Goal: Transaction & Acquisition: Purchase product/service

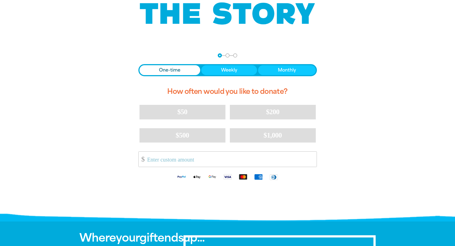
scroll to position [82, 0]
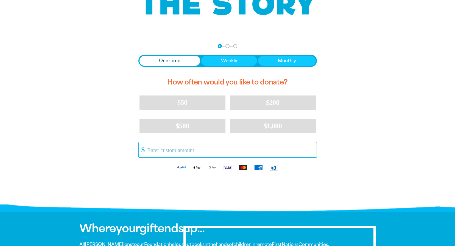
click at [196, 149] on input "Other Amount" at bounding box center [229, 149] width 173 height 15
click at [109, 152] on div "arrow_back Back Step 1 Step 2 Step 3 One-time Weekly Monthly How often would yo…" at bounding box center [228, 123] width 330 height 172
click at [171, 147] on input "Other Amount" at bounding box center [229, 149] width 173 height 15
click at [185, 150] on input "Other Amount" at bounding box center [229, 149] width 173 height 15
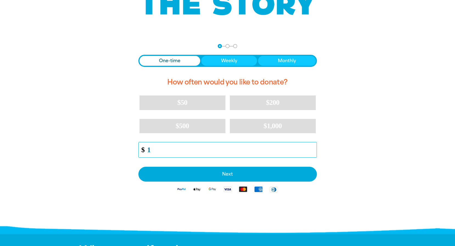
click at [313, 148] on input "1" at bounding box center [229, 149] width 173 height 15
click at [313, 148] on input "2" at bounding box center [229, 149] width 173 height 15
click at [313, 148] on input "3" at bounding box center [229, 149] width 173 height 15
click at [313, 148] on input "4" at bounding box center [229, 149] width 173 height 15
click at [313, 148] on input "5" at bounding box center [229, 149] width 173 height 15
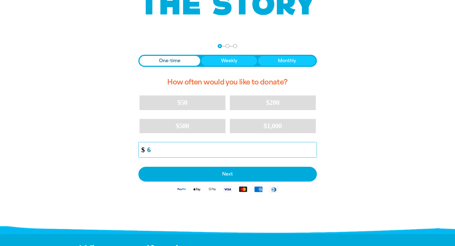
click at [313, 148] on input "6" at bounding box center [229, 149] width 173 height 15
click at [313, 148] on input "7" at bounding box center [229, 149] width 173 height 15
click at [313, 148] on input "8" at bounding box center [229, 149] width 173 height 15
click at [313, 148] on input "9" at bounding box center [229, 149] width 173 height 15
click at [313, 148] on input "10" at bounding box center [229, 149] width 173 height 15
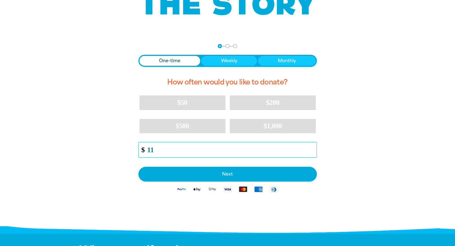
click at [313, 148] on input "11" at bounding box center [229, 149] width 173 height 15
click at [313, 148] on input "12" at bounding box center [229, 149] width 173 height 15
click at [313, 148] on input "13" at bounding box center [229, 149] width 173 height 15
click at [313, 148] on input "14" at bounding box center [229, 149] width 173 height 15
click at [313, 148] on input "15" at bounding box center [229, 149] width 173 height 15
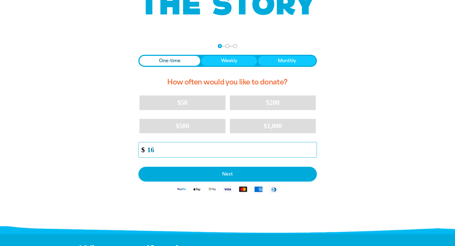
click at [313, 148] on input "16" at bounding box center [229, 149] width 173 height 15
click at [313, 148] on input "17" at bounding box center [229, 149] width 173 height 15
click at [313, 148] on input "18" at bounding box center [229, 149] width 173 height 15
click at [313, 148] on input "20" at bounding box center [229, 149] width 173 height 15
click at [313, 148] on input "21" at bounding box center [229, 149] width 173 height 15
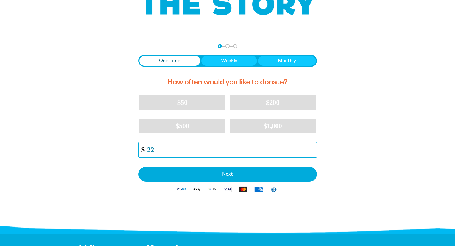
click at [313, 148] on input "22" at bounding box center [229, 149] width 173 height 15
click at [313, 148] on input "23" at bounding box center [229, 149] width 173 height 15
click at [313, 148] on input "24" at bounding box center [229, 149] width 173 height 15
type input "25"
click at [313, 148] on input "25" at bounding box center [229, 149] width 173 height 15
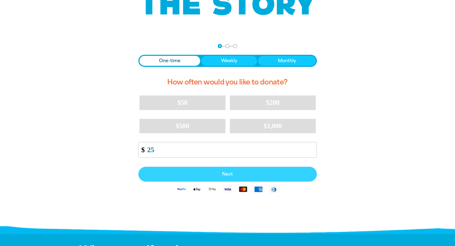
click at [285, 179] on button "Next" at bounding box center [227, 173] width 179 height 15
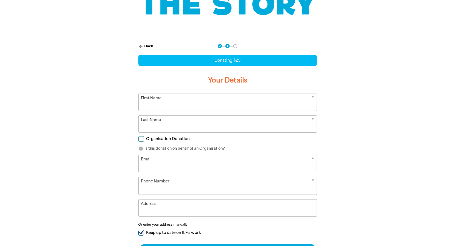
select select "AU"
click at [233, 100] on input "First Name" at bounding box center [228, 102] width 178 height 17
type input "[PERSON_NAME]"
type input "[PERSON_NAME][EMAIL_ADDRESS][PERSON_NAME][DOMAIN_NAME]"
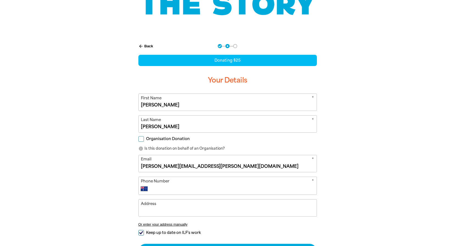
type input "[PHONE_NUMBER]"
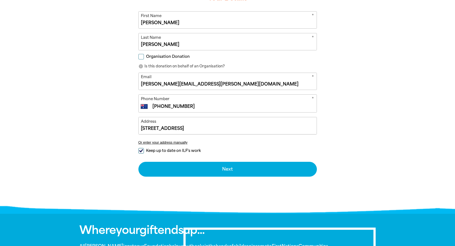
scroll to position [165, 0]
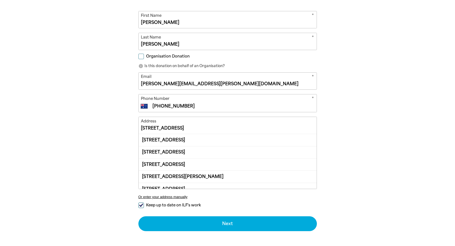
drag, startPoint x: 226, startPoint y: 129, endPoint x: 49, endPoint y: 135, distance: 176.5
click at [49, 135] on section "arrow_back Back Step 1 Step 2 Step 3 Donating $25 Your Details * First Name [PE…" at bounding box center [227, 110] width 455 height 310
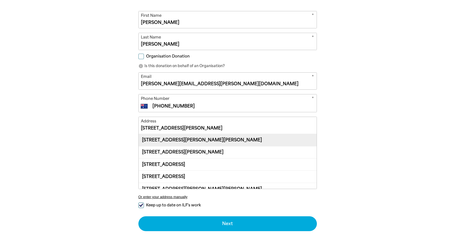
click at [223, 138] on div "[STREET_ADDRESS][PERSON_NAME][PERSON_NAME]" at bounding box center [228, 140] width 178 height 12
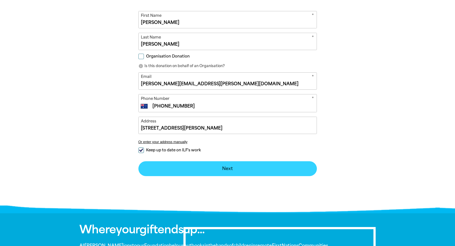
type input "[STREET_ADDRESS][PERSON_NAME][PERSON_NAME]"
click at [213, 171] on button "Next chevron_right" at bounding box center [227, 168] width 179 height 15
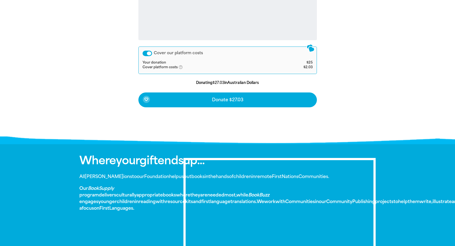
scroll to position [243, 0]
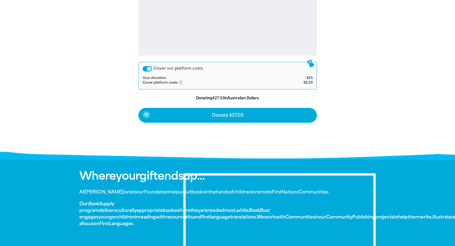
click at [148, 69] on div "Cover our platform costs" at bounding box center [148, 68] width 10 height 5
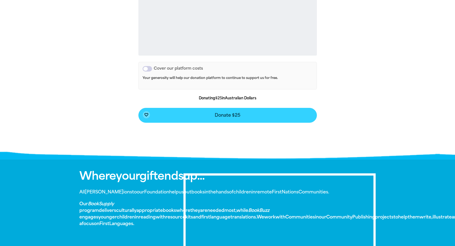
click at [204, 116] on button "favorite_border Donate $25" at bounding box center [227, 115] width 179 height 15
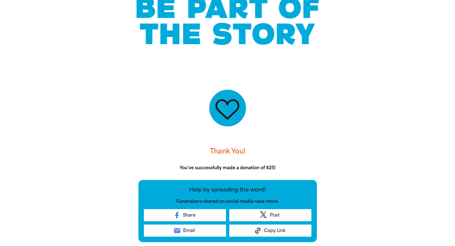
scroll to position [0, 0]
